Goal: Find specific page/section: Find specific page/section

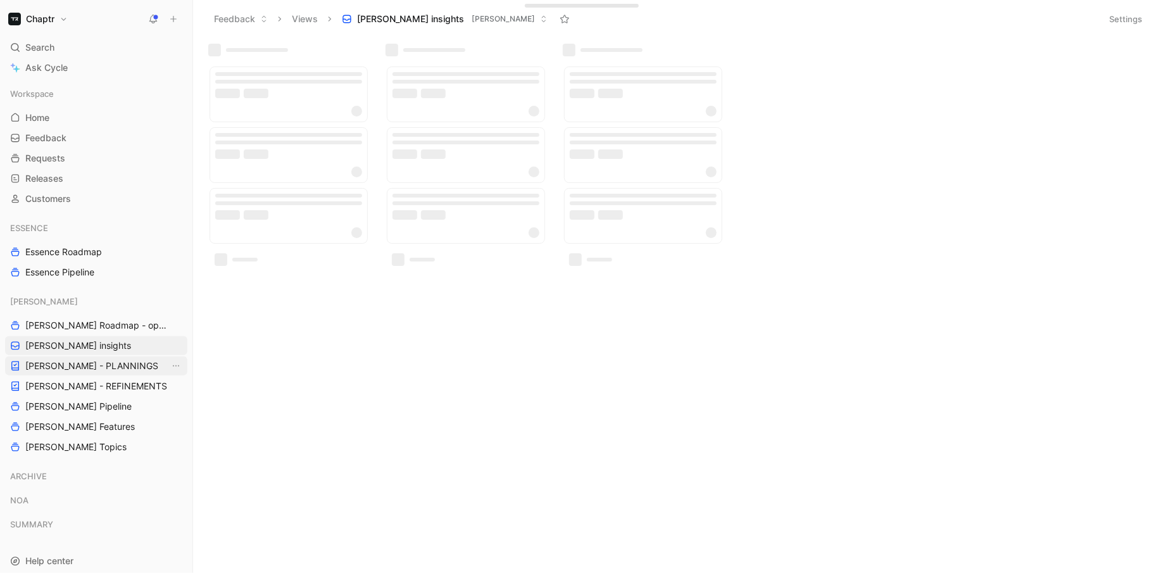
click at [103, 371] on span "[PERSON_NAME] - PLANNINGS" at bounding box center [91, 366] width 133 height 13
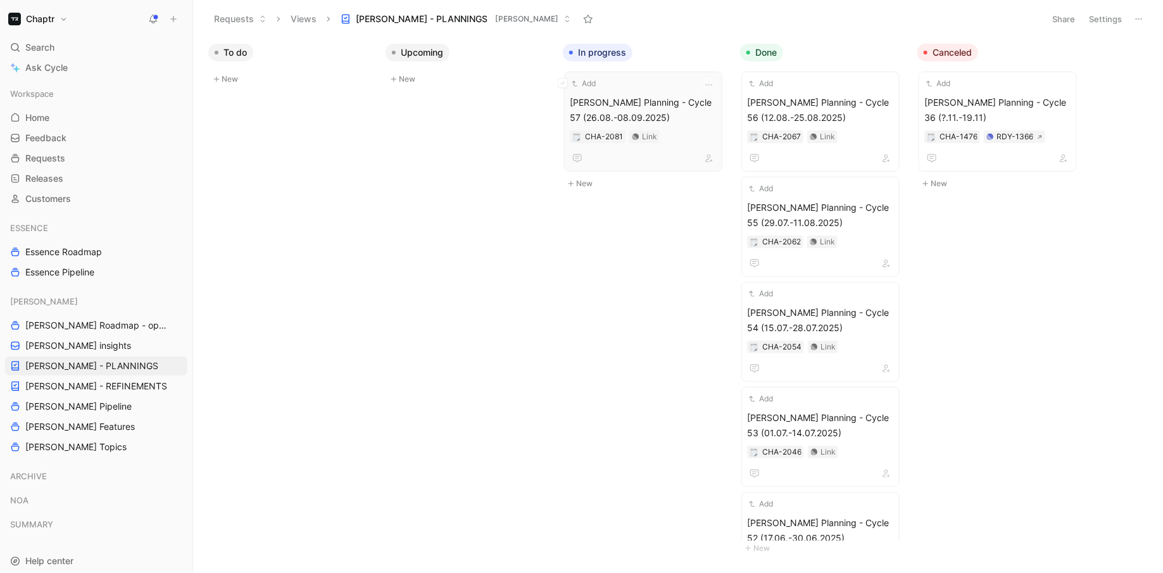
click at [653, 116] on span "[PERSON_NAME] Planning - Cycle 57 (26.08.-08.09.2025)" at bounding box center [643, 110] width 147 height 30
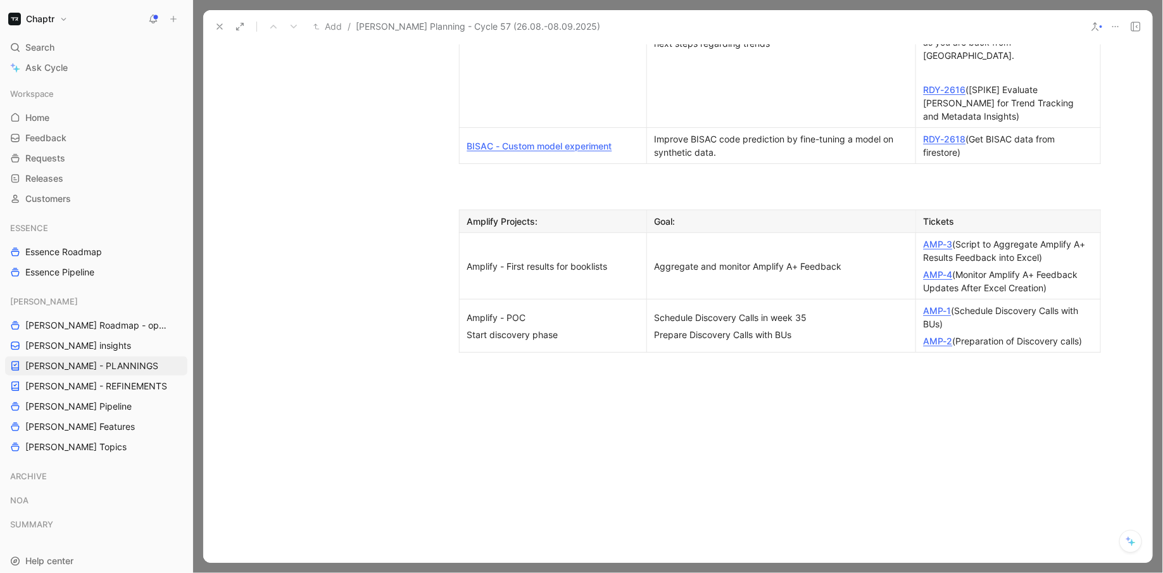
scroll to position [1508, 0]
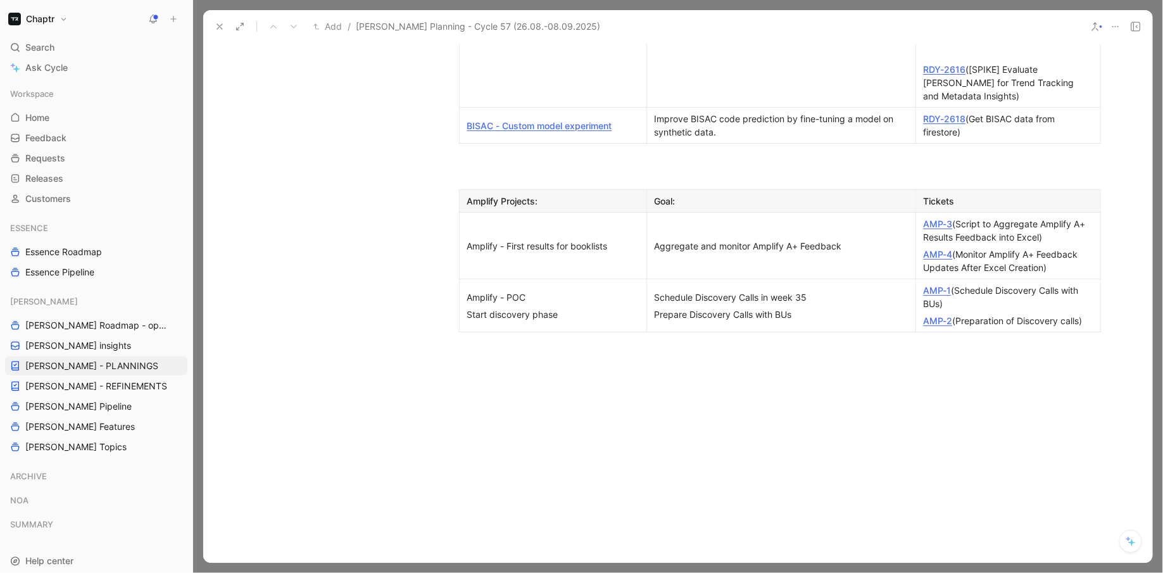
click at [937, 218] on link "AMP-3" at bounding box center [937, 223] width 29 height 11
